Goal: Task Accomplishment & Management: Manage account settings

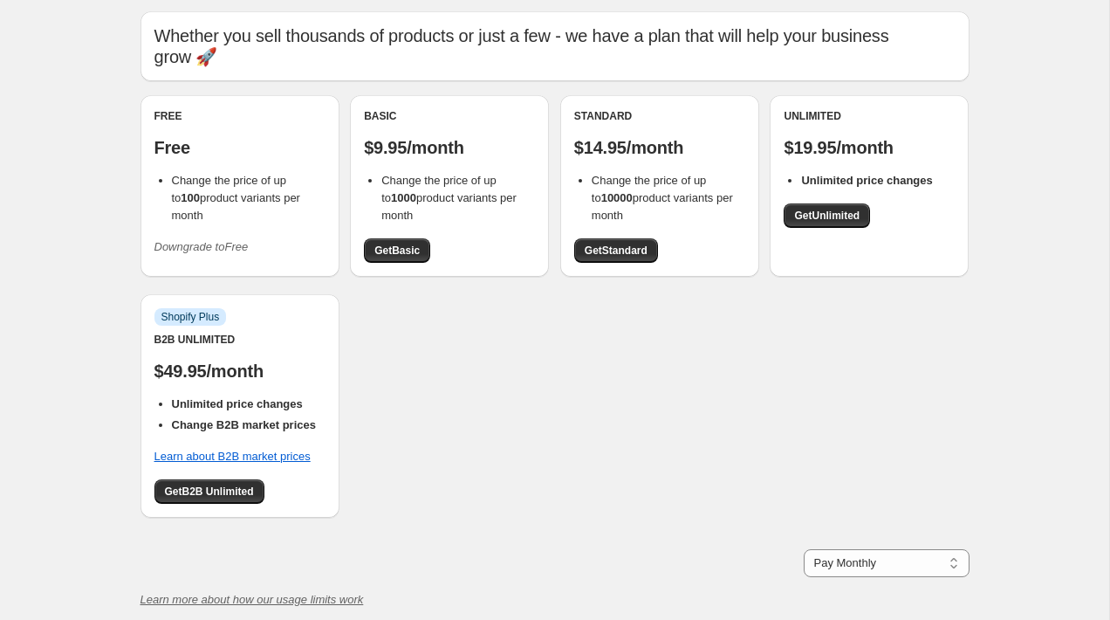
scroll to position [52, 0]
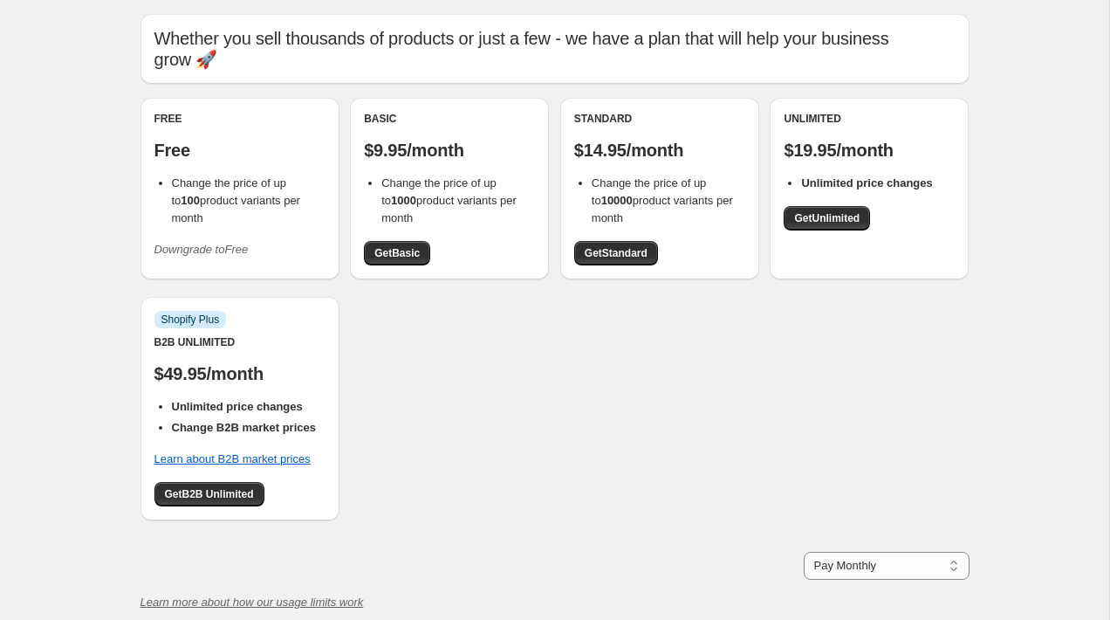
click at [415, 112] on div "Basic $9.95/month Change the price of up to 1000 product variants per month Get…" at bounding box center [449, 189] width 171 height 154
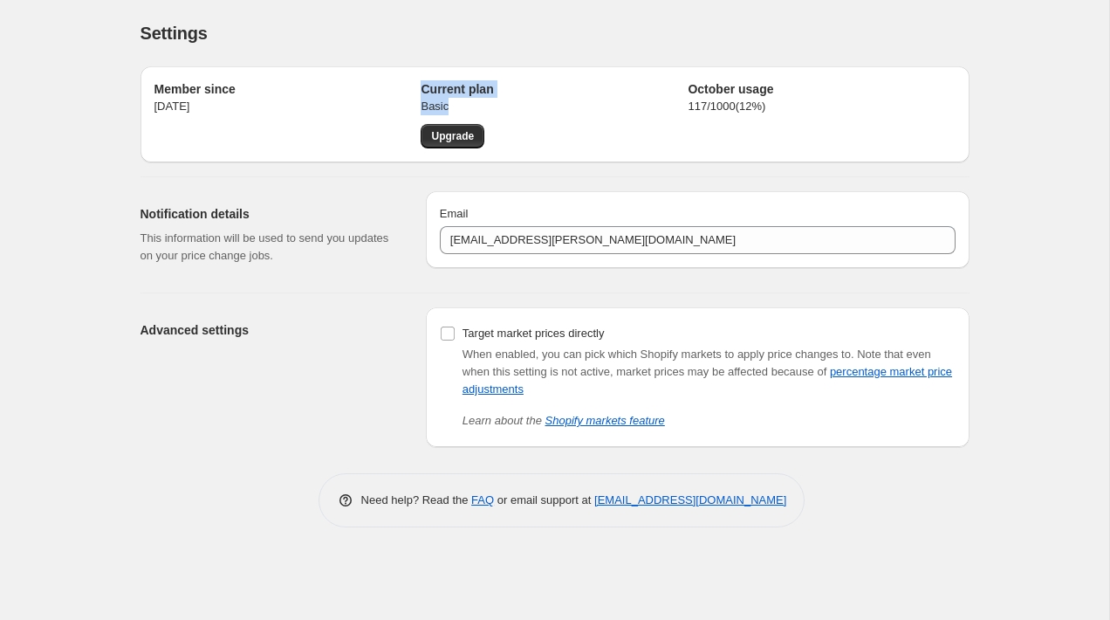
drag, startPoint x: 460, startPoint y: 104, endPoint x: 424, endPoint y: 88, distance: 39.1
click at [424, 88] on div "Current plan Basic Upgrade" at bounding box center [554, 114] width 267 height 68
click at [516, 16] on div "Settings. This page is ready Settings" at bounding box center [555, 33] width 829 height 66
